Goal: Information Seeking & Learning: Learn about a topic

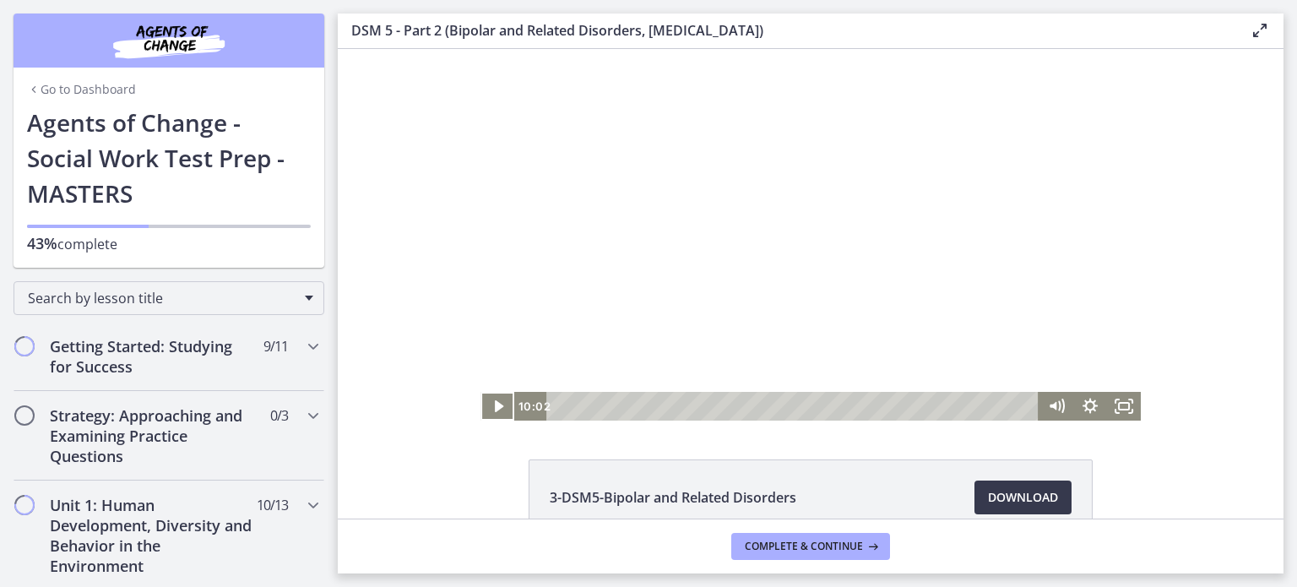
scroll to position [767, 0]
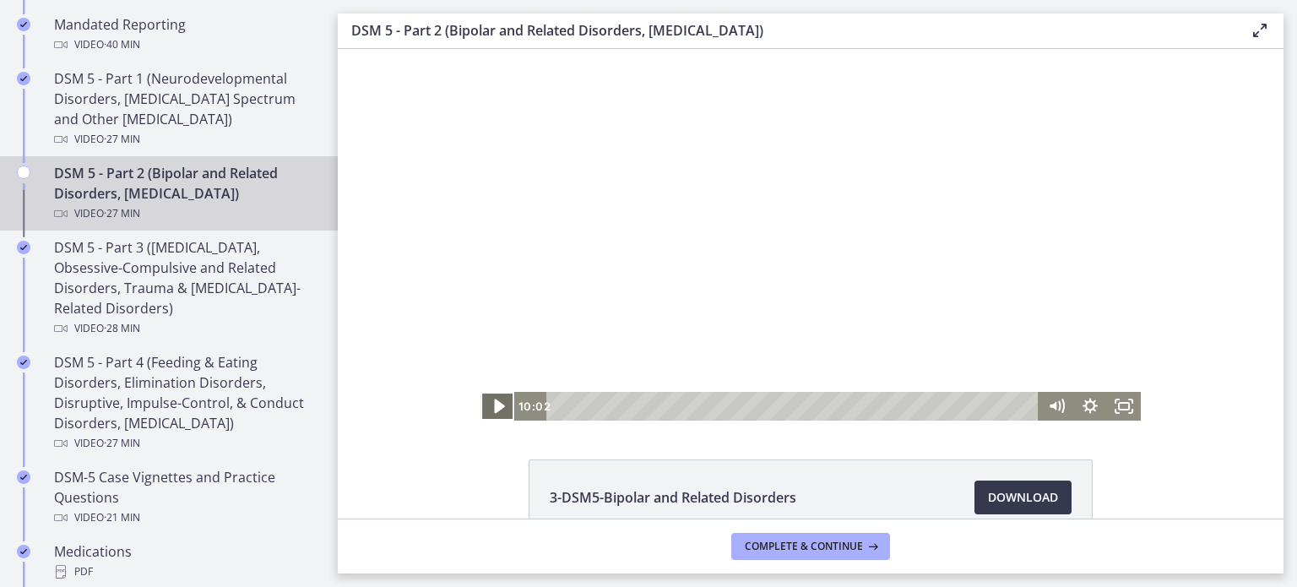
click at [493, 405] on icon "Play Video" at bounding box center [499, 406] width 41 height 35
click at [440, 259] on div "Click for sound @keyframes VOLUME_SMALL_WAVE_FLASH { 0% { opacity: 0; } 33% { o…" at bounding box center [811, 235] width 946 height 372
click at [750, 315] on div at bounding box center [811, 235] width 660 height 372
click at [770, 166] on div at bounding box center [811, 235] width 660 height 372
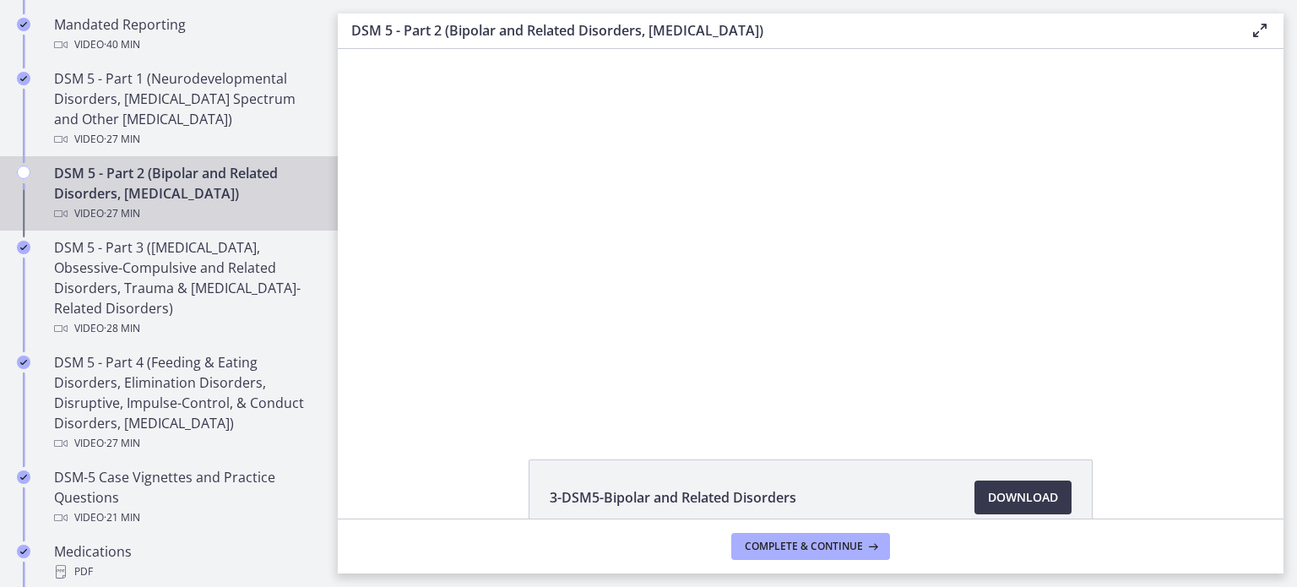
click at [1185, 150] on div "Click for sound @keyframes VOLUME_SMALL_WAVE_FLASH { 0% { opacity: 0; } 33% { o…" at bounding box center [811, 235] width 946 height 372
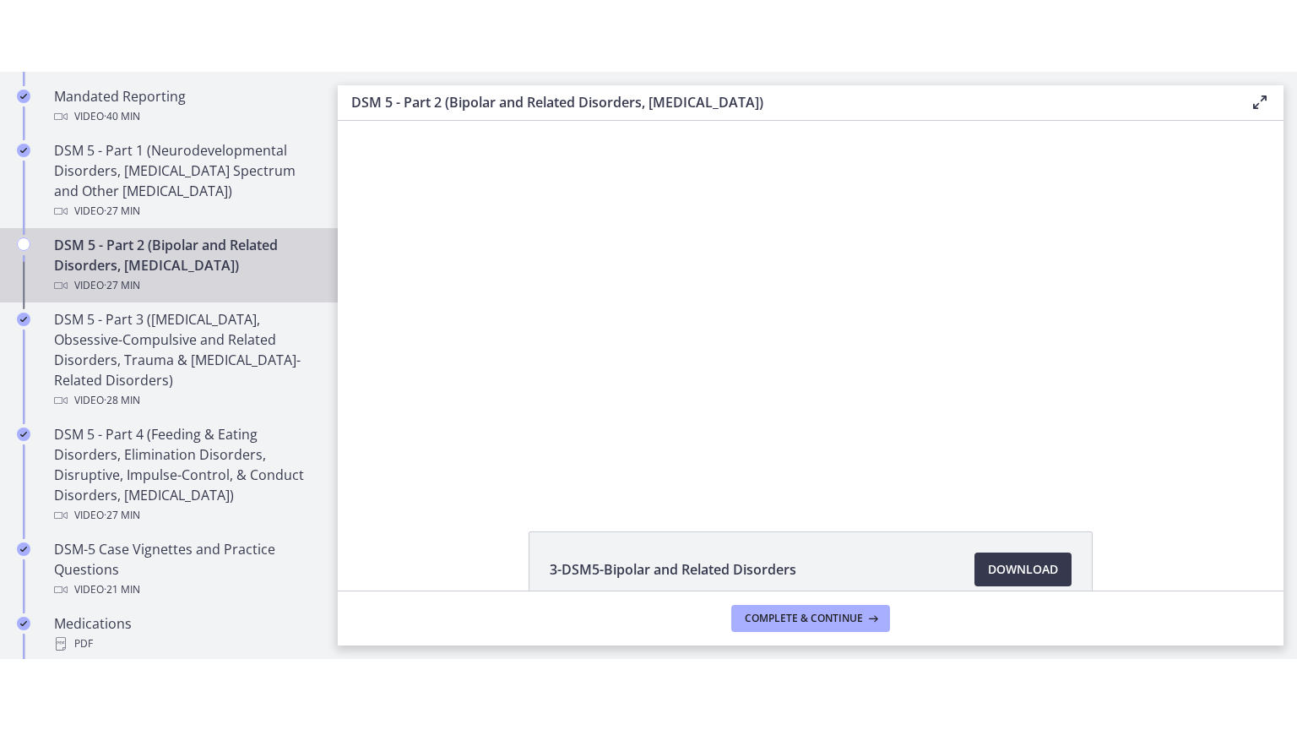
scroll to position [8, 0]
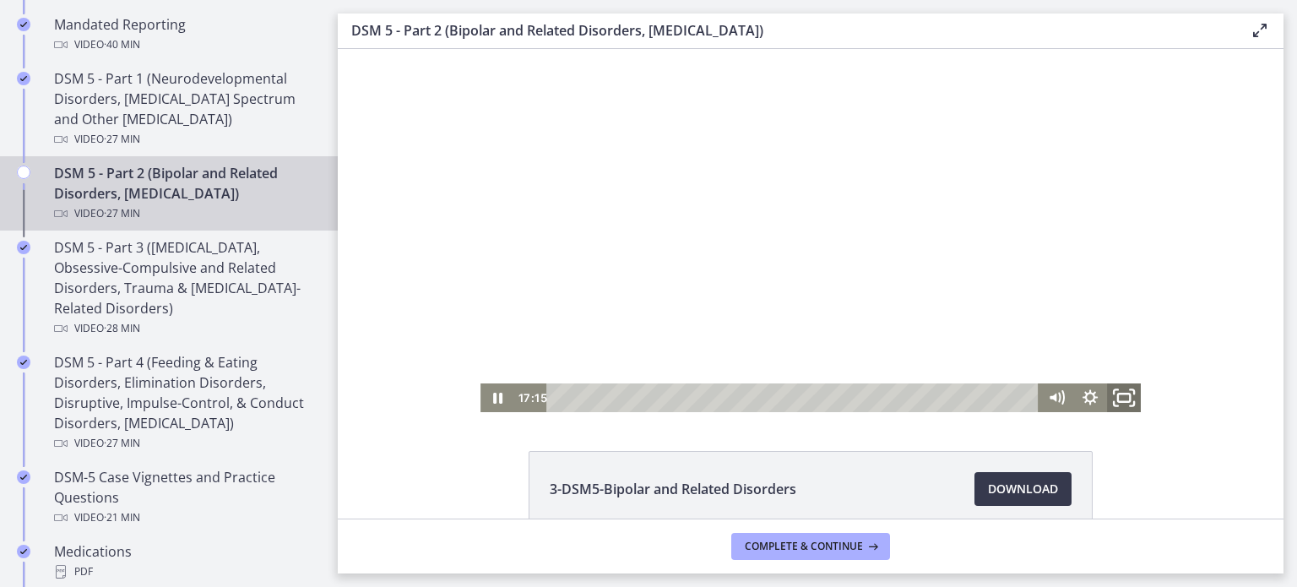
click at [1135, 399] on icon "Fullscreen" at bounding box center [1124, 398] width 41 height 35
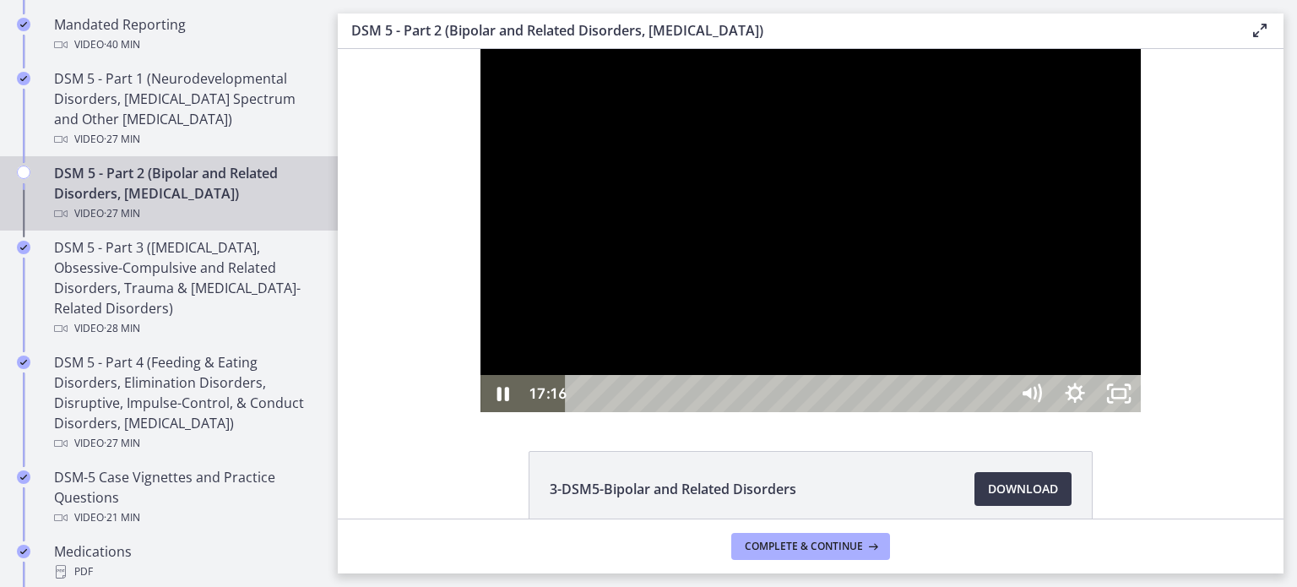
scroll to position [0, 0]
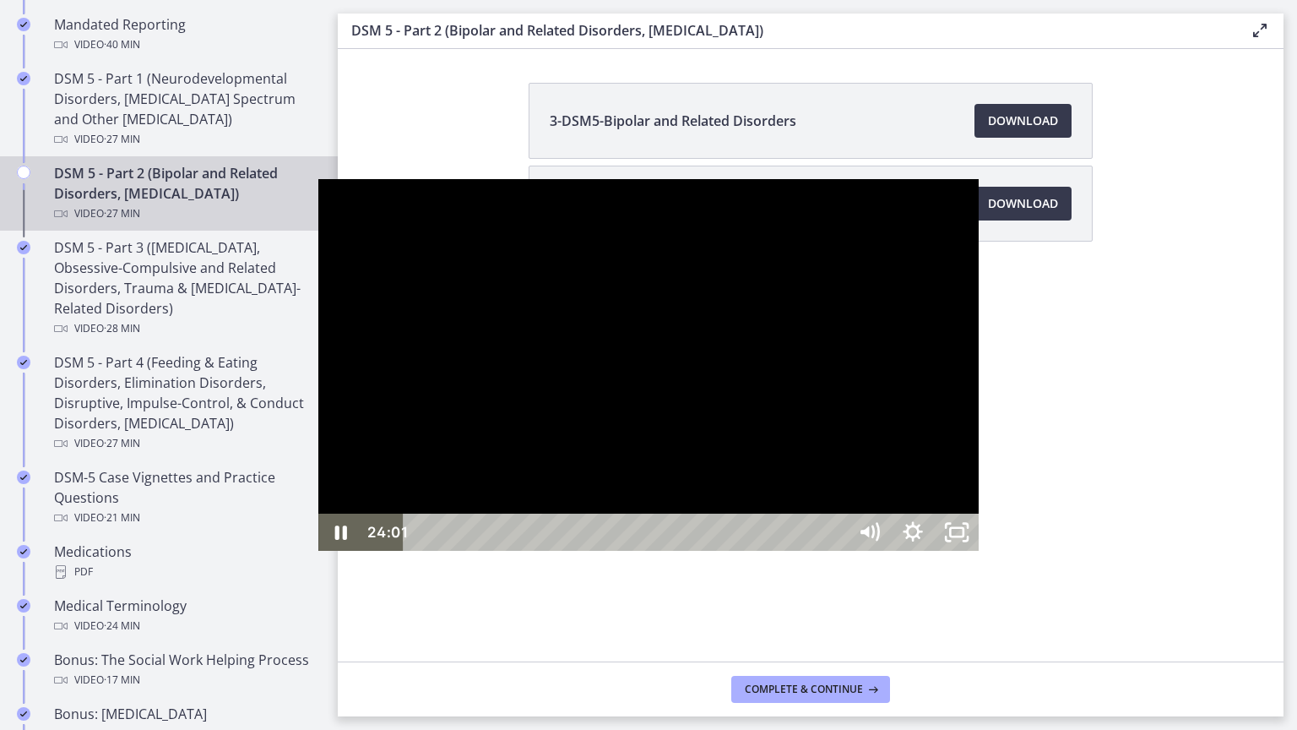
click at [837, 551] on div "24:01" at bounding box center [628, 531] width 417 height 37
click at [837, 551] on div "26:59" at bounding box center [628, 531] width 417 height 37
click at [837, 551] on div "25:20" at bounding box center [628, 531] width 417 height 37
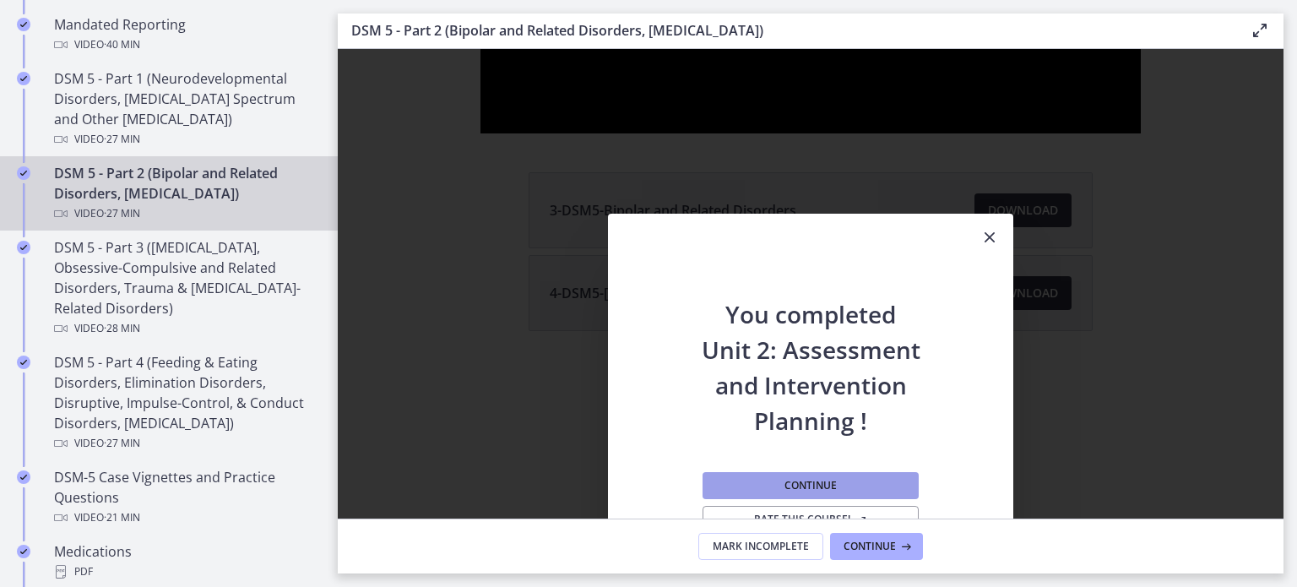
click at [728, 484] on button "Continue" at bounding box center [811, 485] width 216 height 27
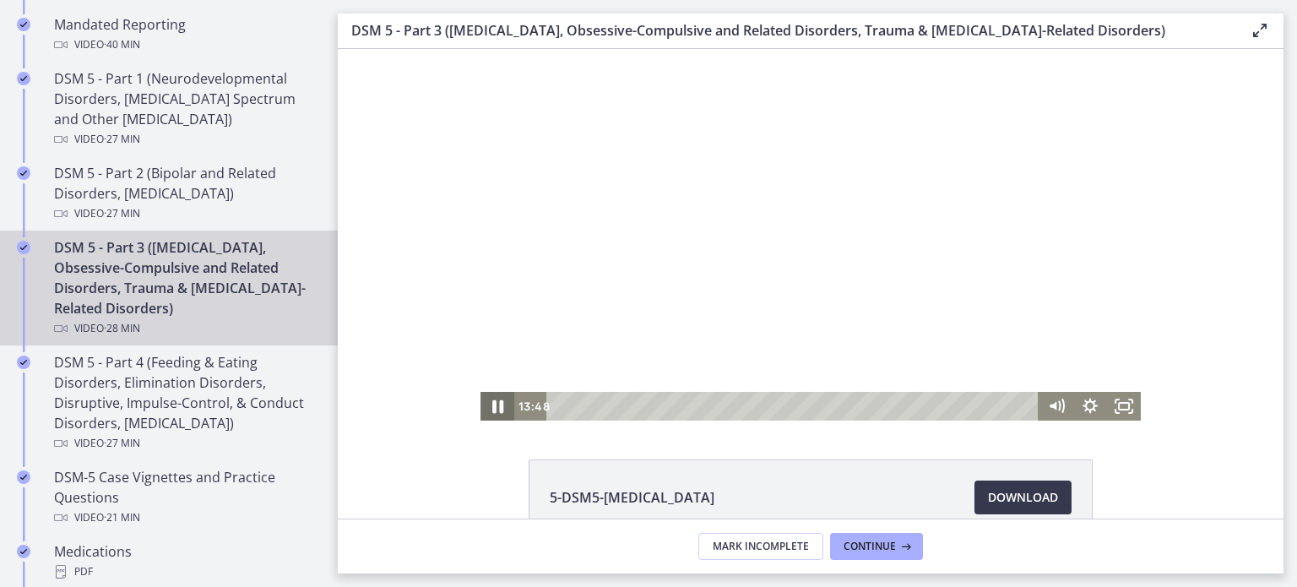
click at [501, 411] on icon "Pause" at bounding box center [497, 406] width 41 height 35
click at [727, 289] on div at bounding box center [811, 235] width 660 height 372
click at [502, 413] on icon "Pause" at bounding box center [498, 406] width 34 height 29
